Goal: Information Seeking & Learning: Learn about a topic

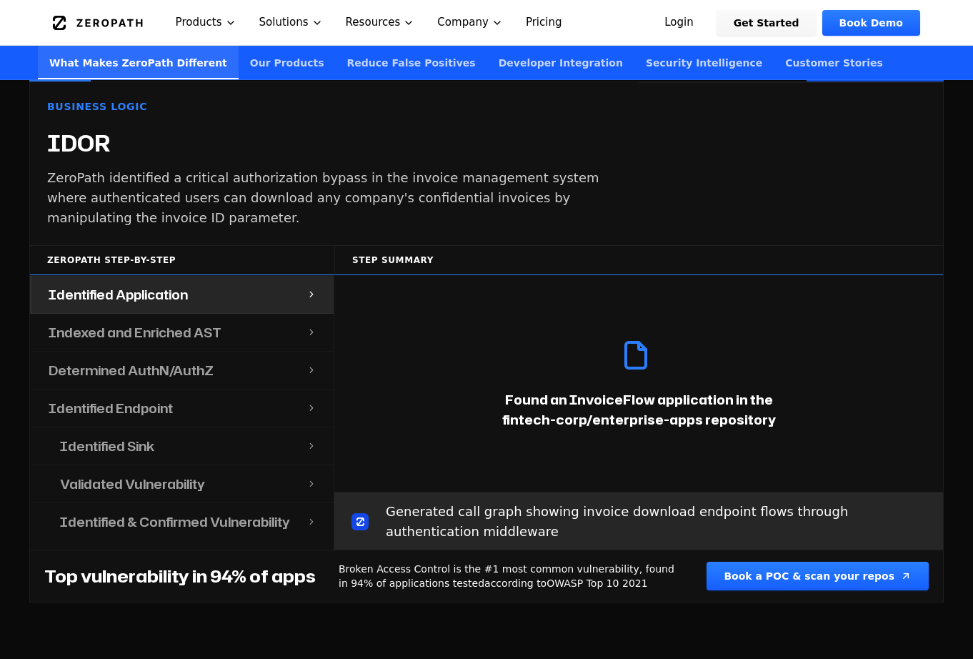
scroll to position [1495, 0]
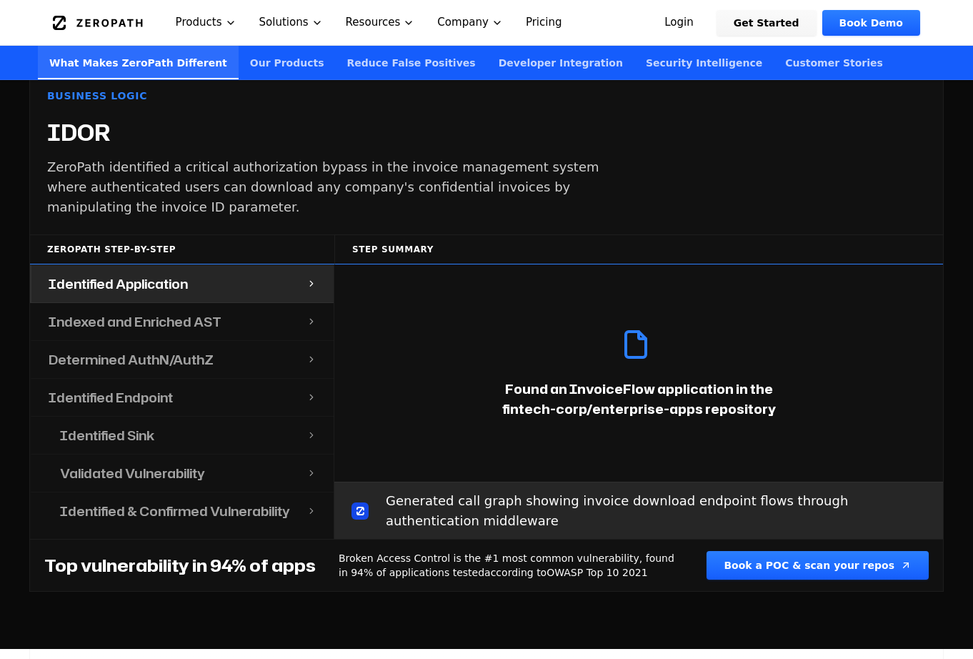
click at [238, 304] on div "Indexed and Enriched AST" at bounding box center [168, 321] width 275 height 37
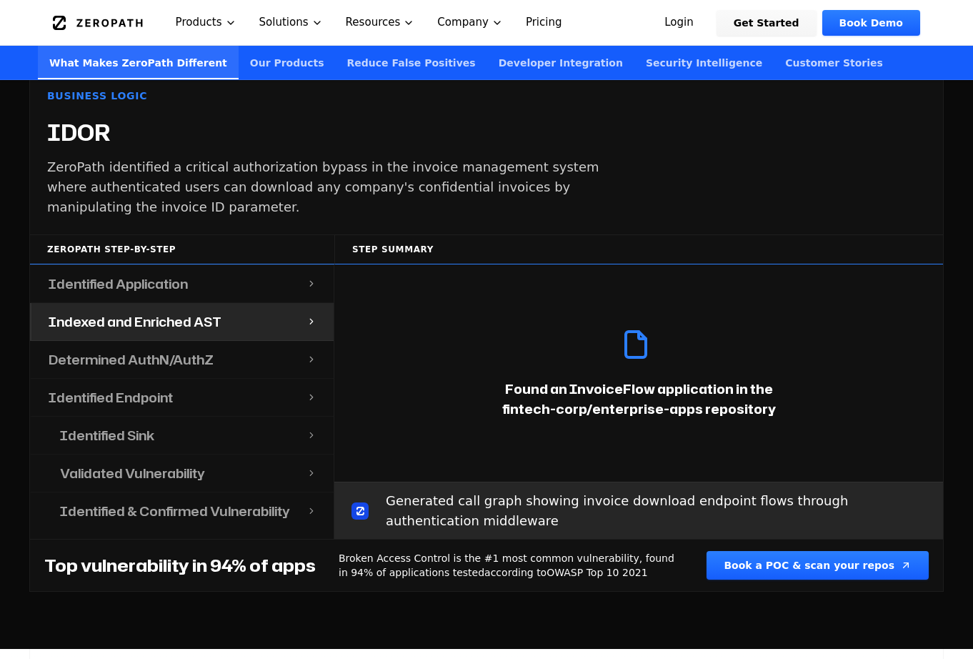
click at [231, 341] on div "Determined AuthN/AuthZ" at bounding box center [168, 359] width 275 height 37
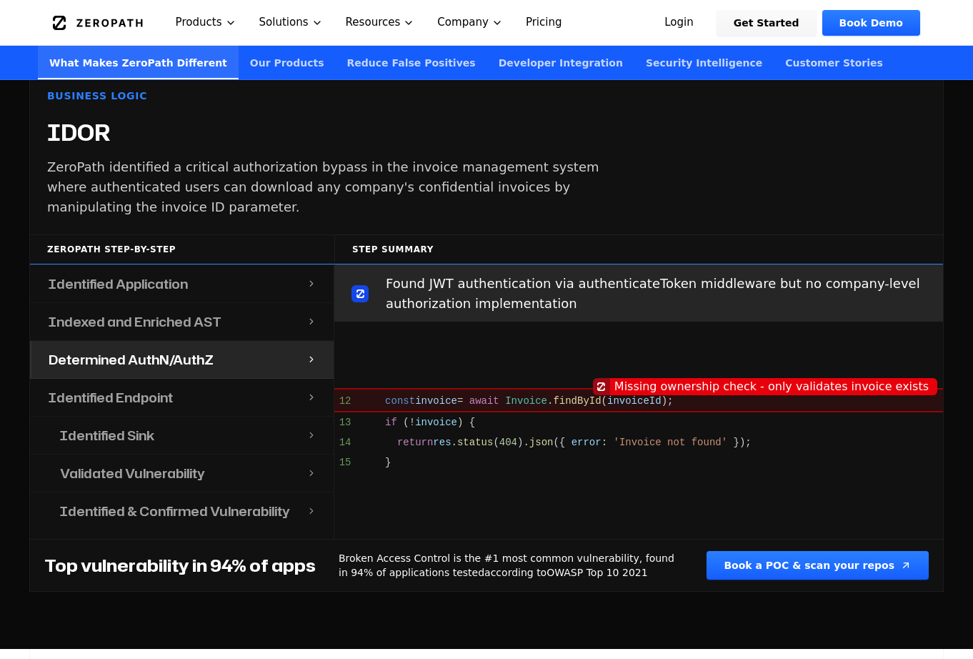
click at [234, 303] on div "Indexed and Enriched AST" at bounding box center [168, 321] width 275 height 37
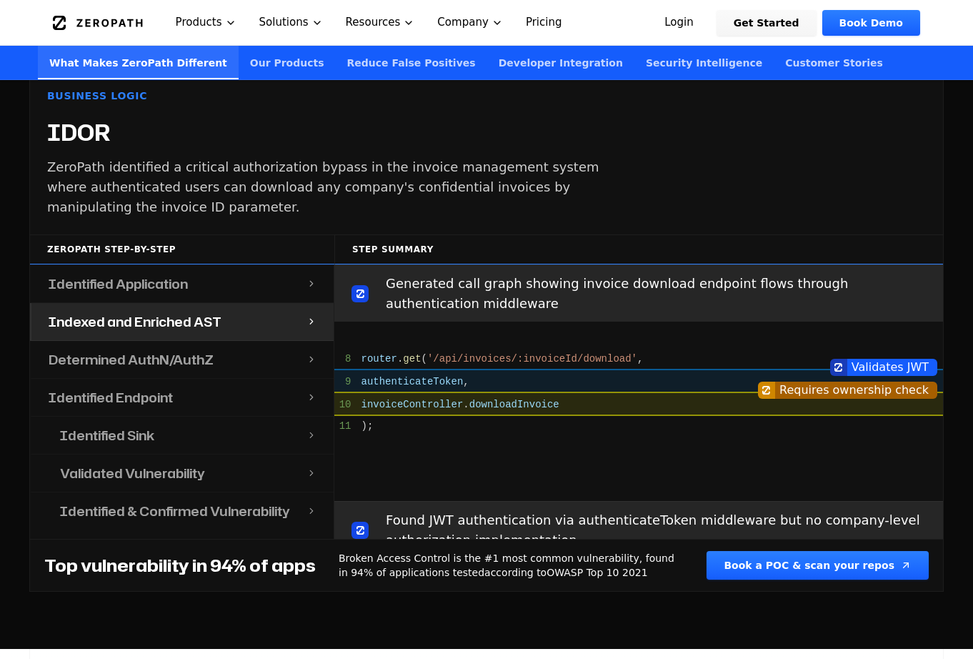
scroll to position [217, 0]
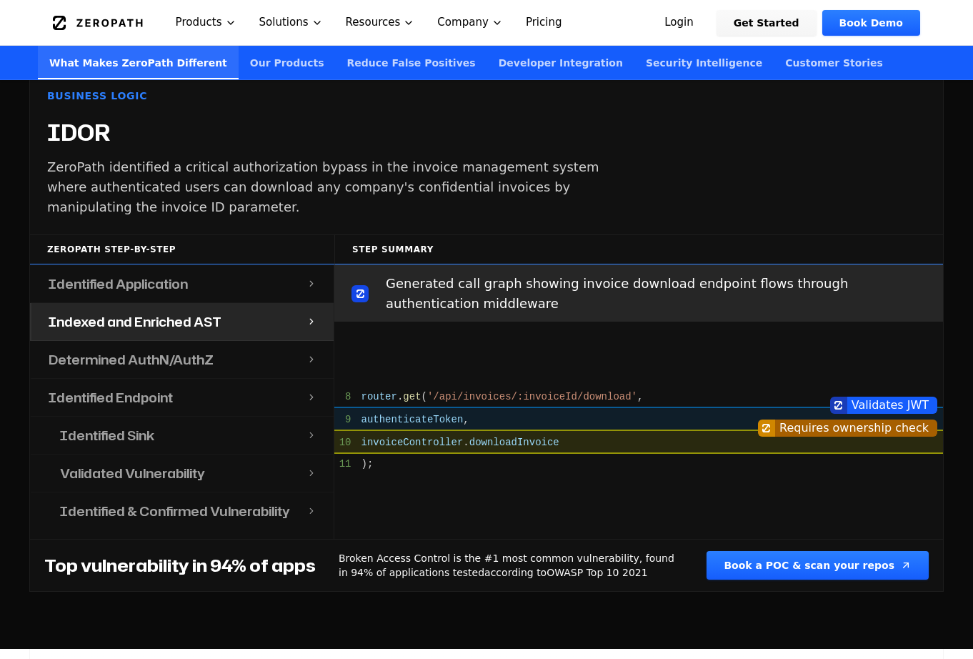
click at [308, 316] on icon at bounding box center [312, 321] width 10 height 11
click at [314, 316] on icon at bounding box center [312, 321] width 10 height 11
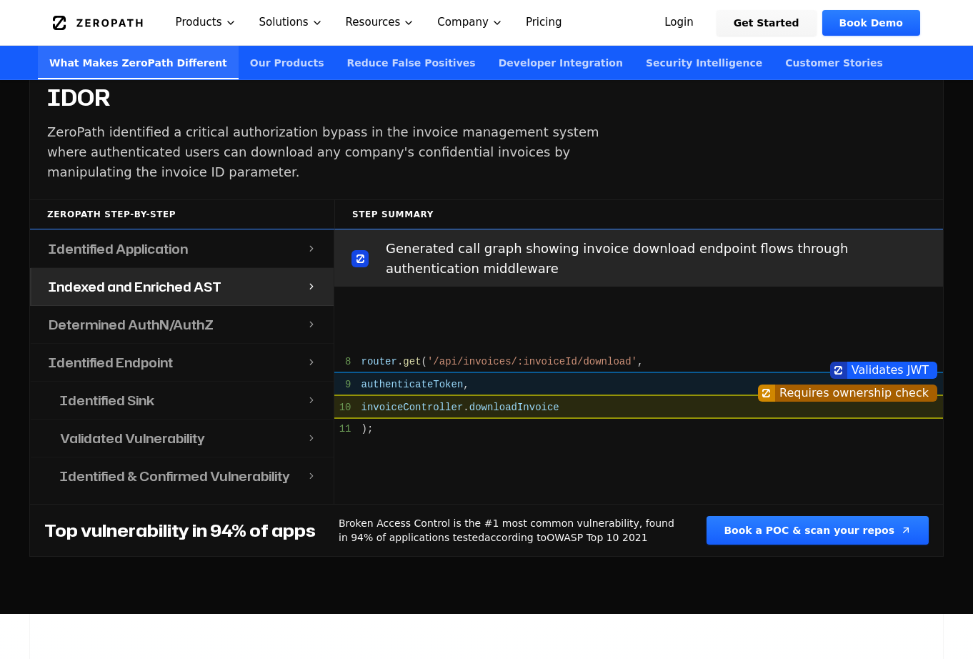
scroll to position [1534, 0]
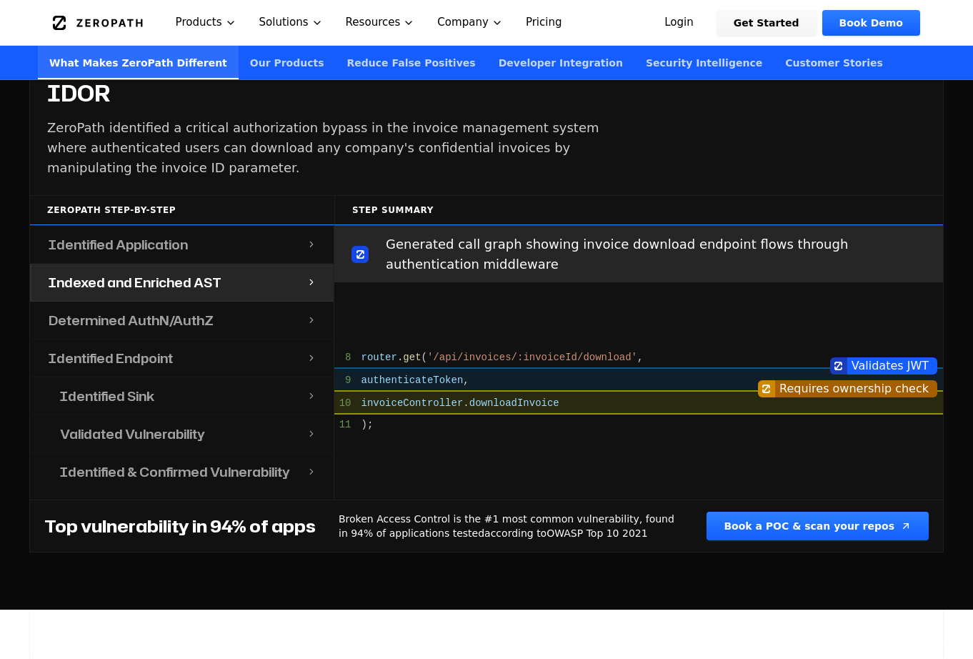
click at [272, 377] on div "Identified Sink" at bounding box center [175, 395] width 264 height 37
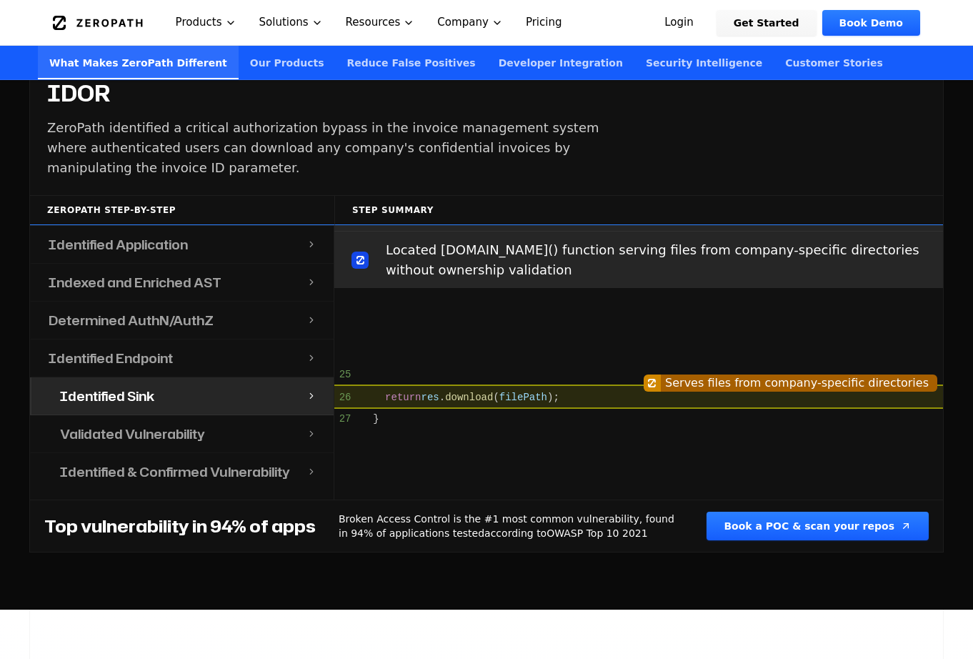
scroll to position [1040, 0]
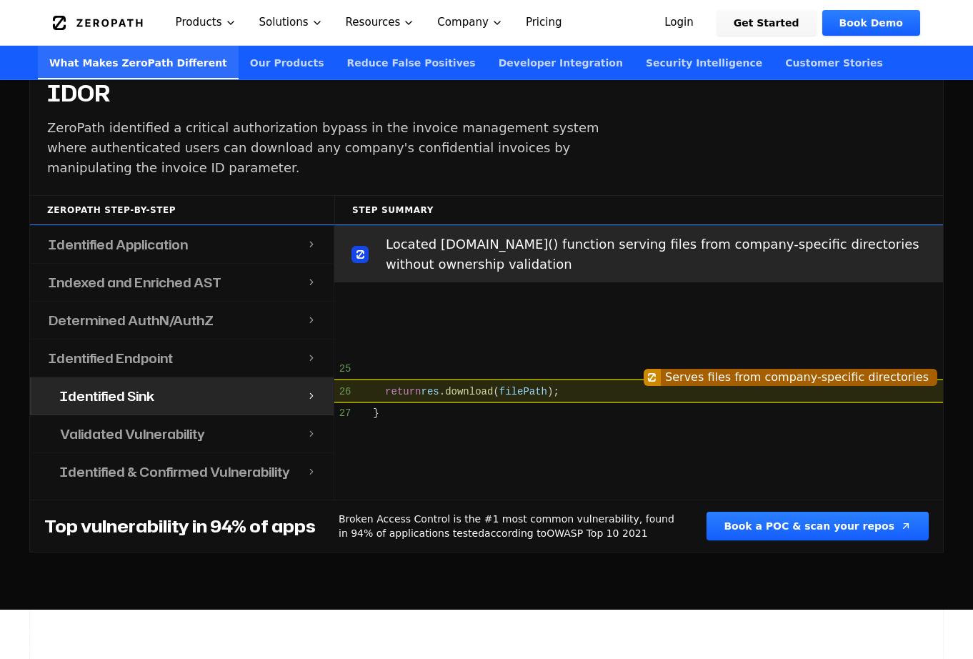
click at [272, 347] on div "Identified Endpoint" at bounding box center [168, 357] width 275 height 37
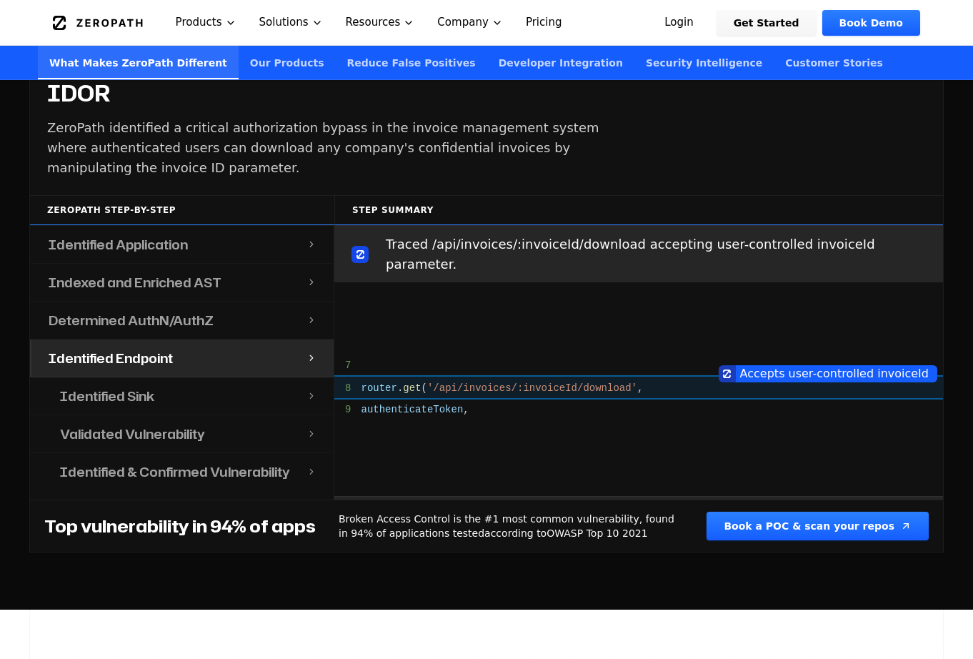
scroll to position [766, 0]
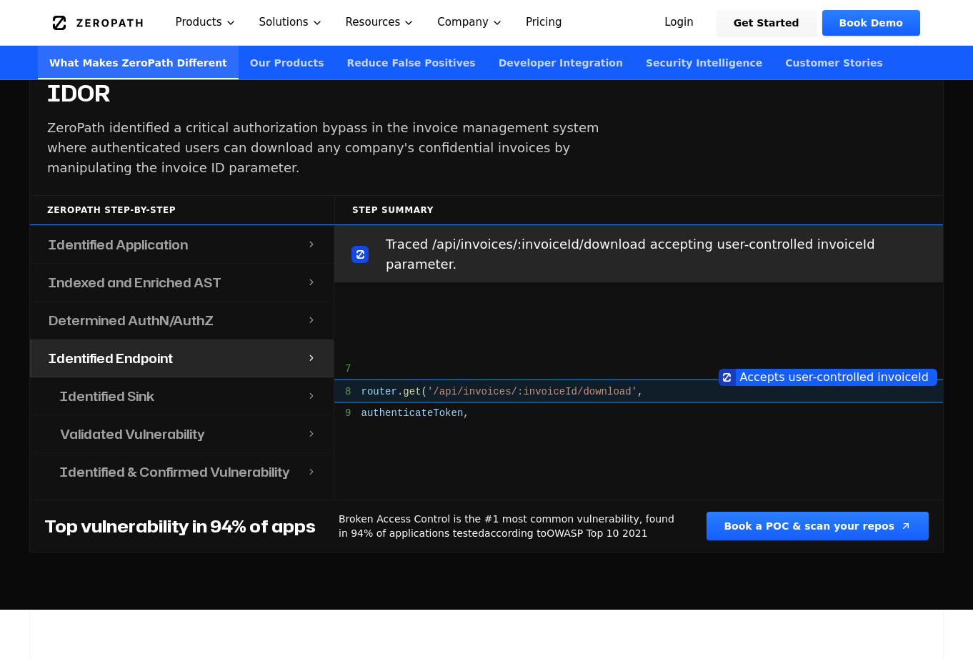
click at [259, 415] on div "Validated Vulnerability" at bounding box center [175, 433] width 264 height 37
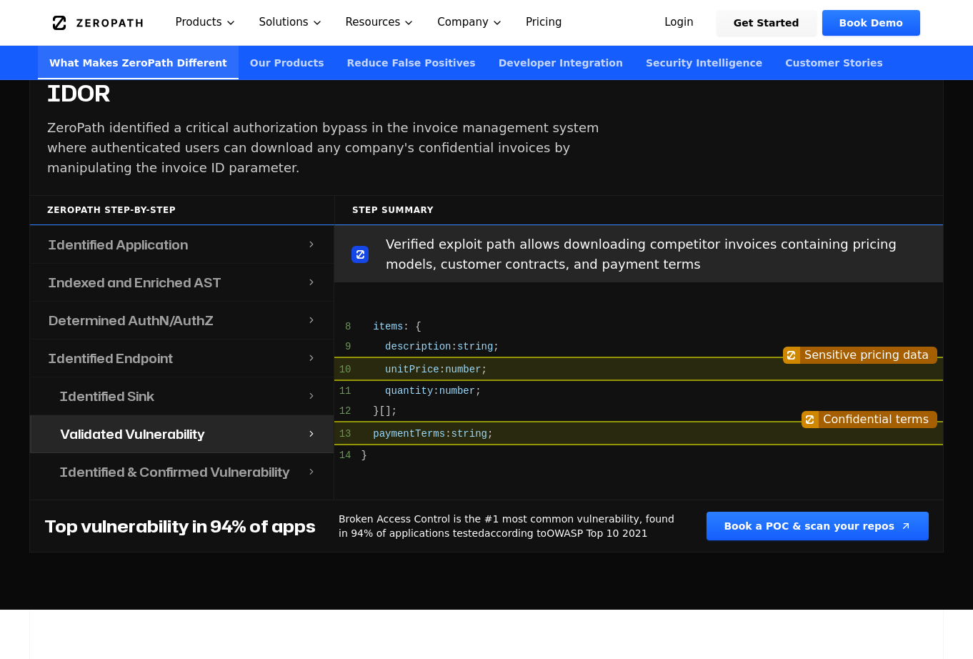
click at [257, 462] on h4 "Identified & Confirmed Vulnerability" at bounding box center [175, 472] width 230 height 20
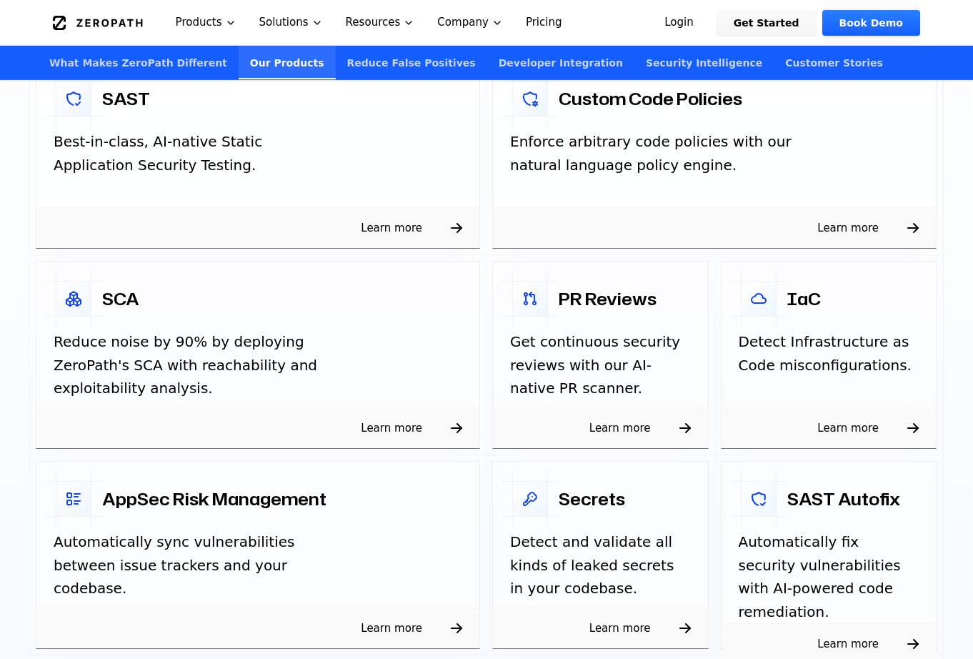
scroll to position [2281, 0]
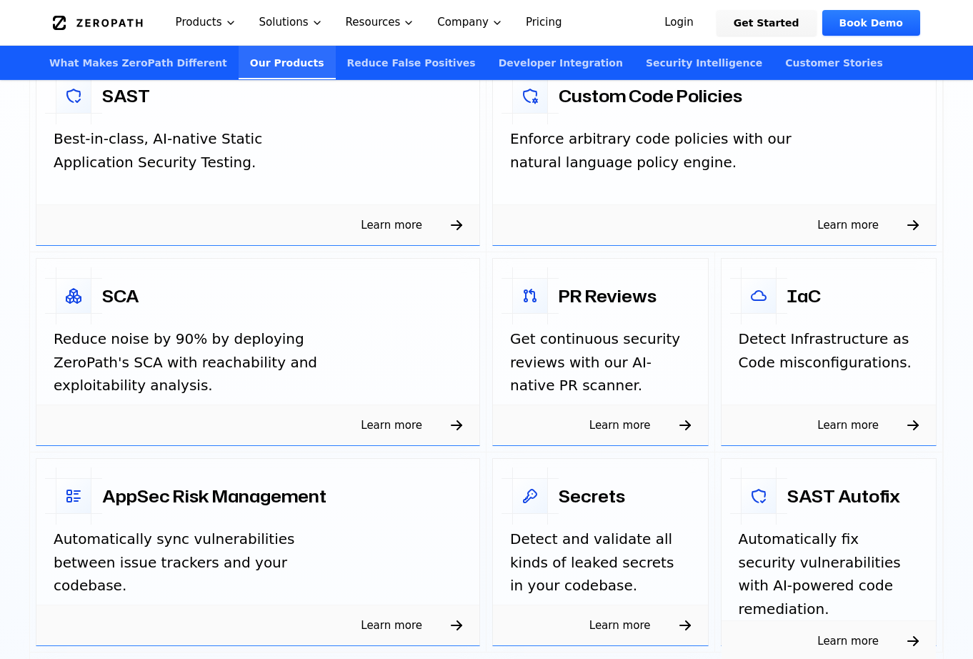
click at [224, 404] on div "Learn more" at bounding box center [257, 424] width 443 height 41
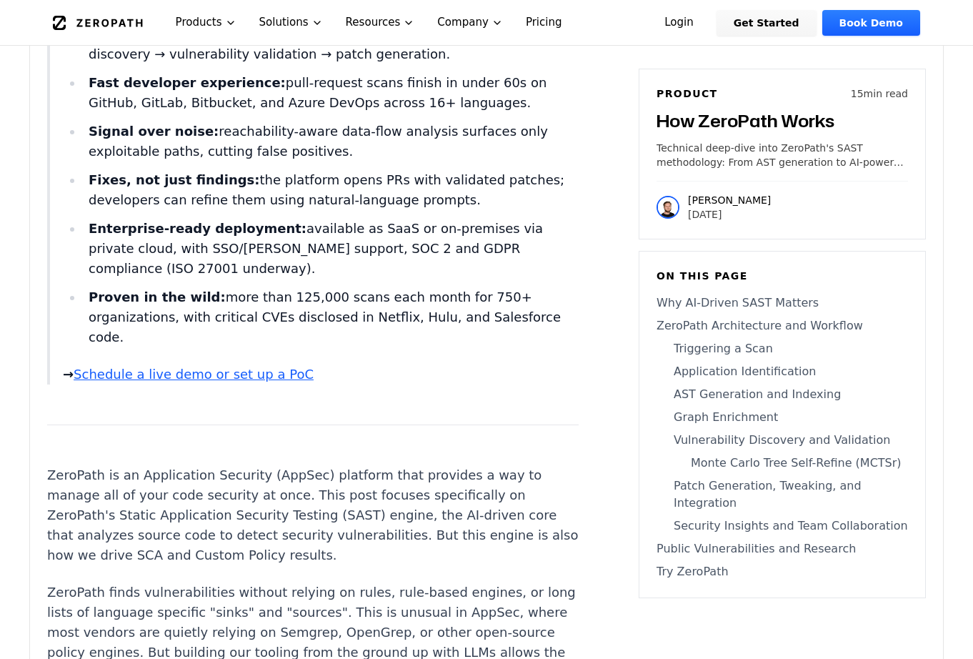
scroll to position [914, 0]
